Goal: Task Accomplishment & Management: Manage account settings

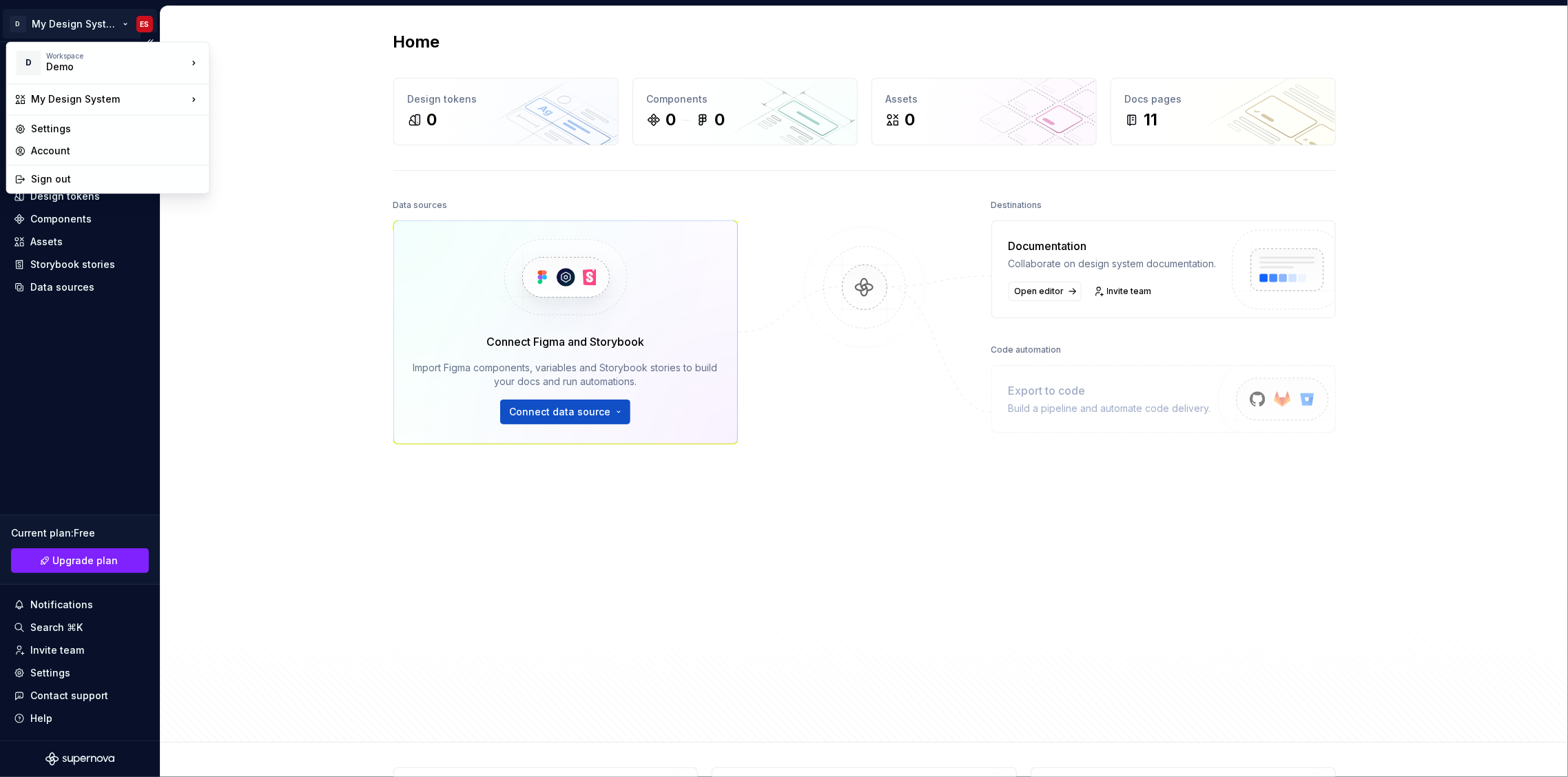
click at [89, 26] on html "D My Design System ES Home Documentation Analytics Code automation Design syste…" at bounding box center [784, 388] width 1568 height 777
click at [110, 455] on html "D My Design System ES Home Documentation Analytics Code automation Design syste…" at bounding box center [784, 388] width 1568 height 777
click at [130, 20] on html "D My Design System ES Home Documentation Analytics Code automation Design syste…" at bounding box center [784, 388] width 1568 height 777
click at [39, 190] on div "D Workspace Demo My Design System Settings Account Sign out" at bounding box center [107, 117] width 204 height 152
click at [48, 186] on div "Sign out" at bounding box center [107, 178] width 197 height 22
